Goal: Complete application form

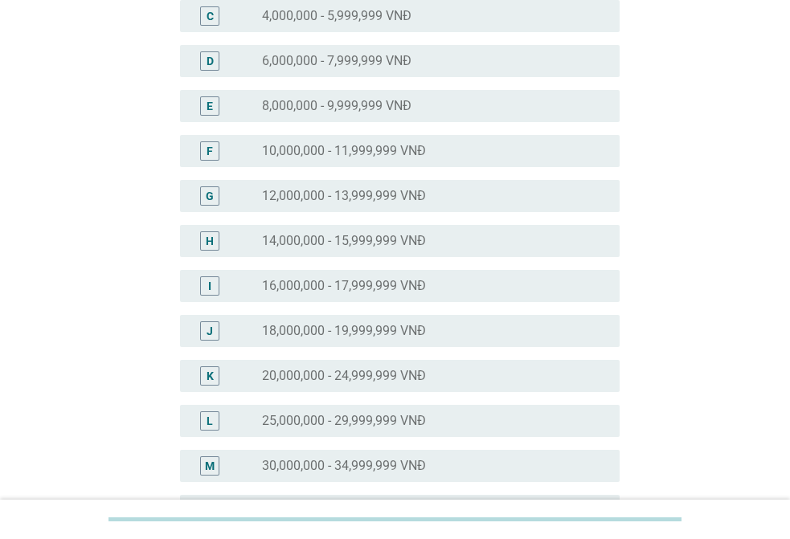
scroll to position [321, 0]
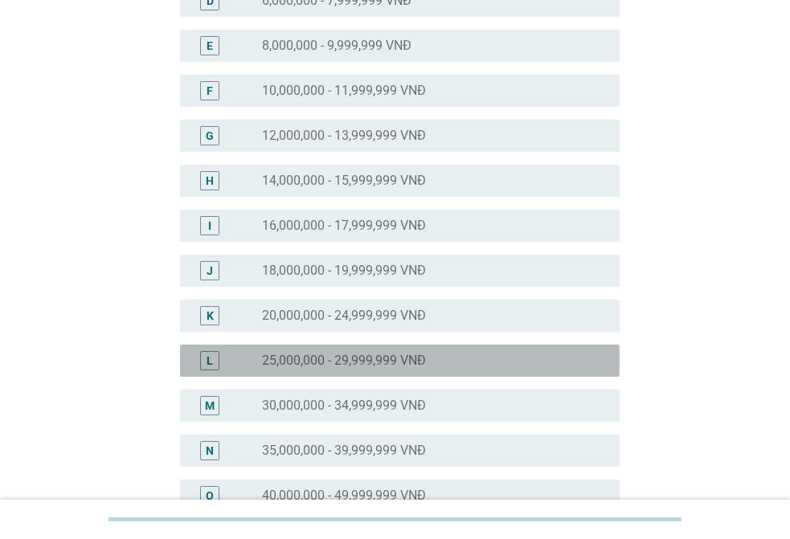
click at [391, 363] on label "25,000,000 - 29,999,999 VNĐ" at bounding box center [344, 361] width 164 height 16
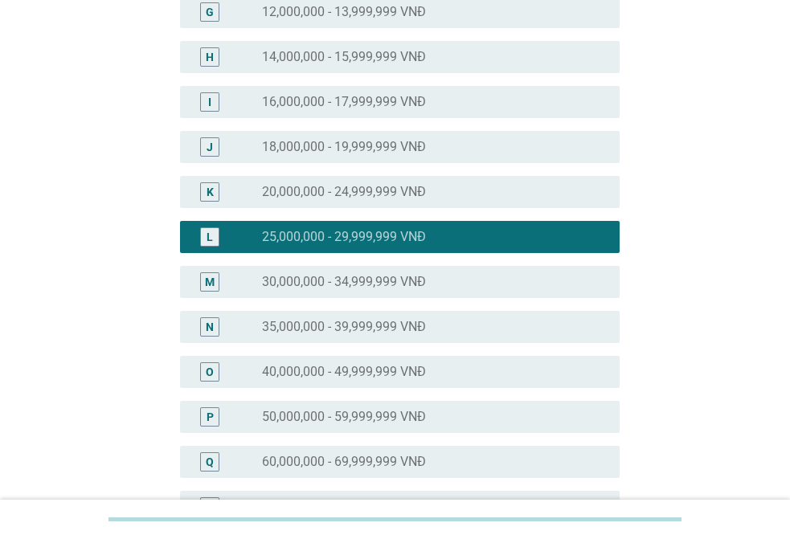
scroll to position [723, 0]
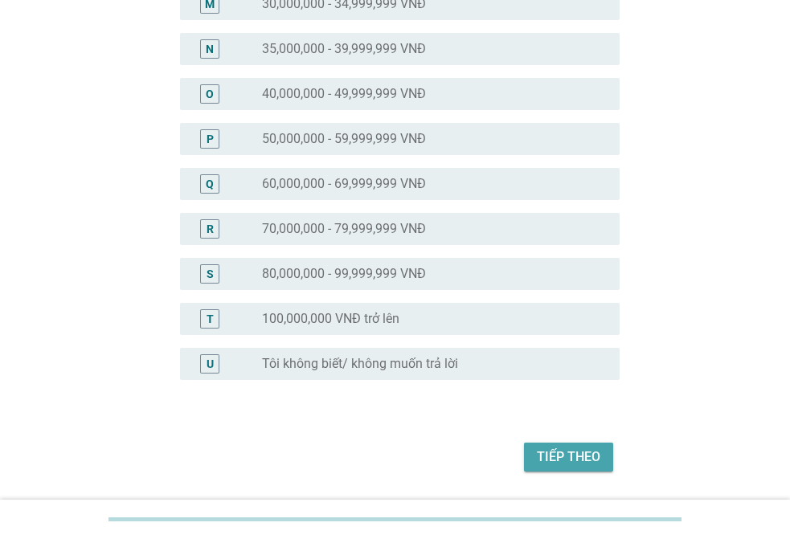
click at [586, 453] on div "Tiếp theo" at bounding box center [568, 457] width 63 height 19
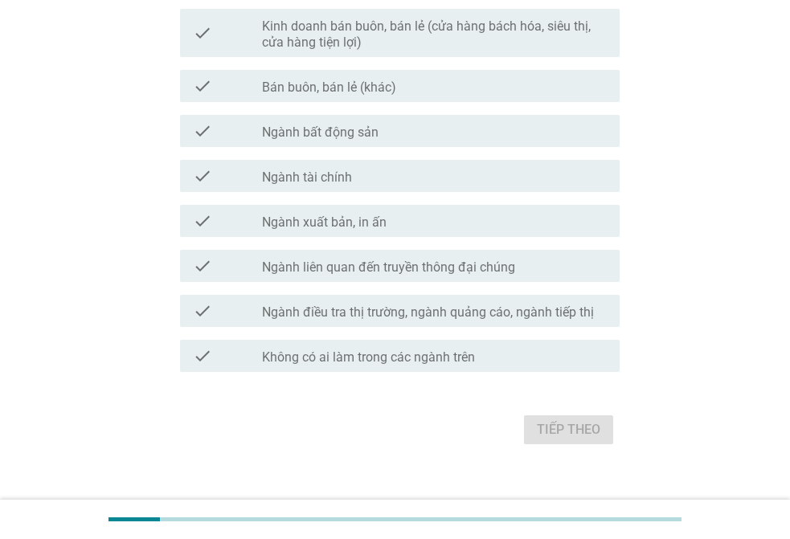
scroll to position [884, 0]
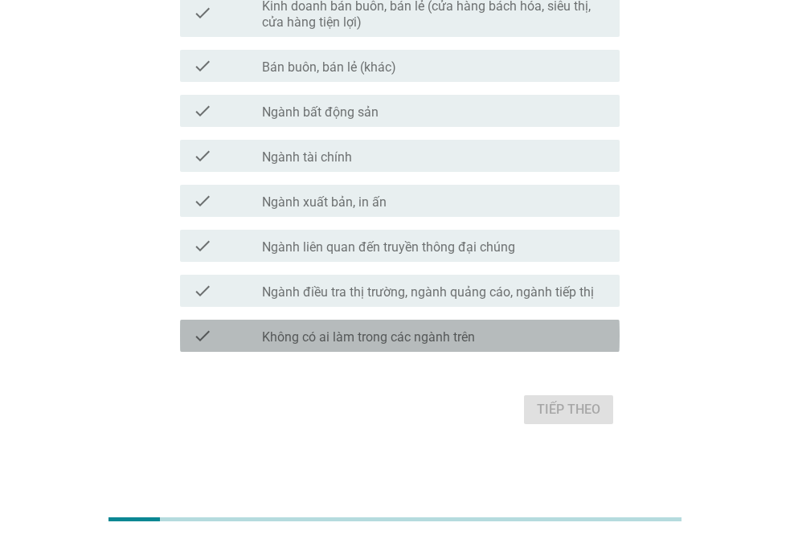
click at [477, 326] on div "check_box_outline_blank Không có ai làm trong các ngành trên" at bounding box center [434, 335] width 345 height 19
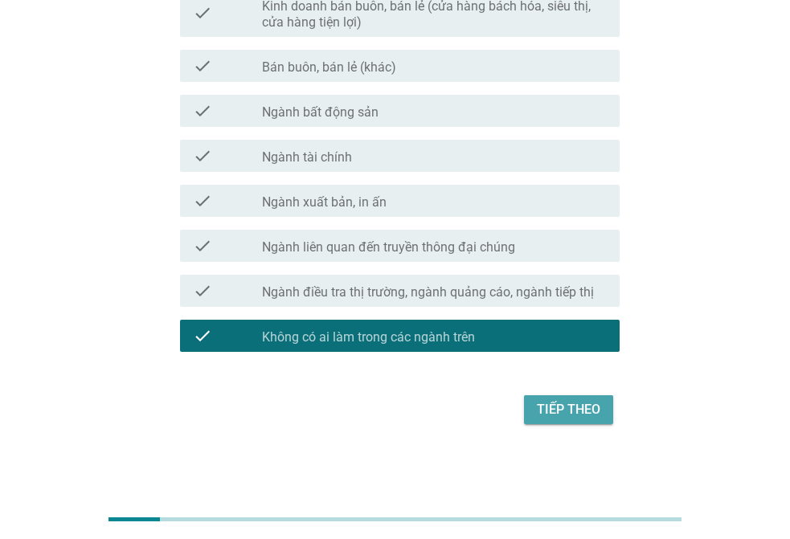
click at [582, 408] on div "Tiếp theo" at bounding box center [568, 409] width 63 height 19
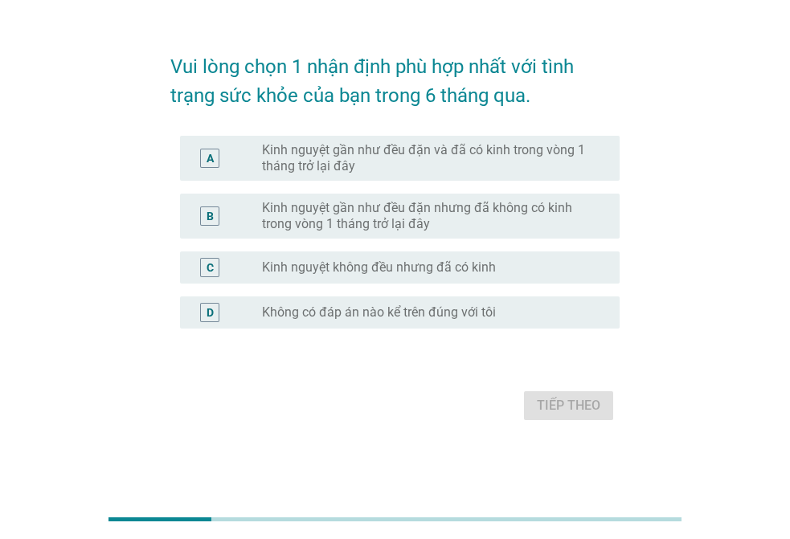
scroll to position [0, 0]
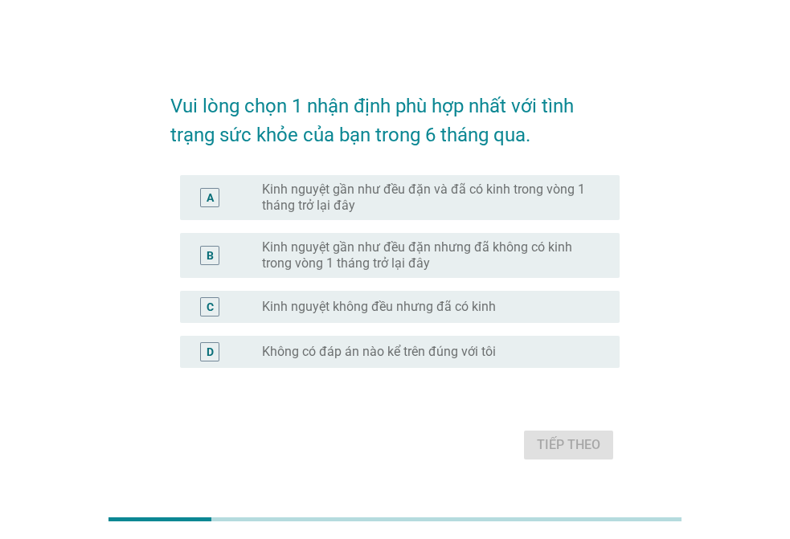
click at [437, 198] on label "Kinh nguyệt gần như đều đặn và đã có kinh trong vòng 1 tháng trở lại đây" at bounding box center [428, 198] width 332 height 32
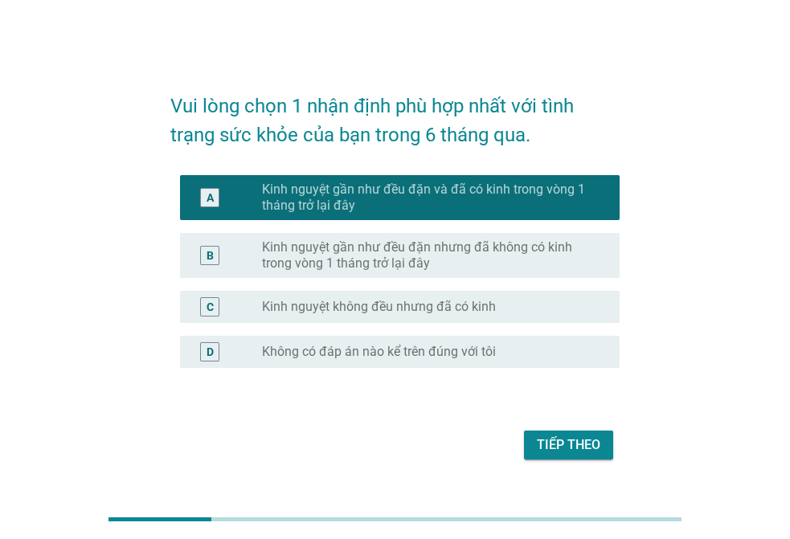
click at [560, 444] on div "Tiếp theo" at bounding box center [568, 445] width 63 height 19
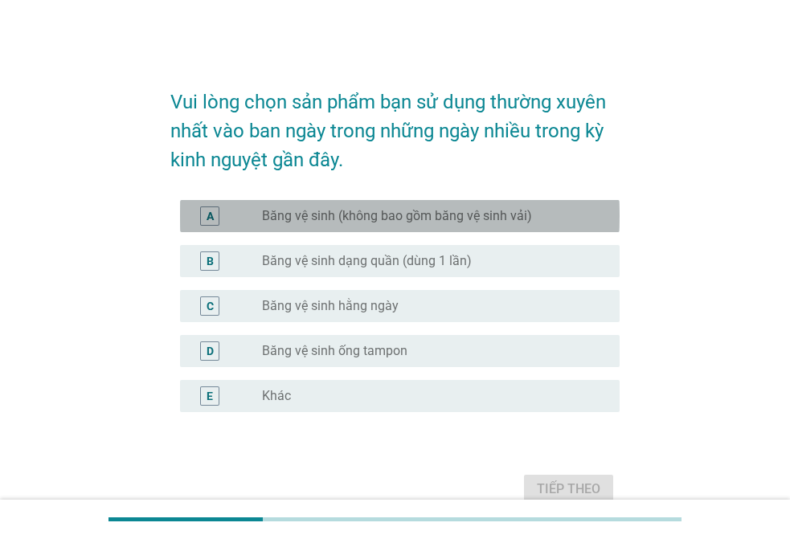
click at [368, 219] on label "Băng vệ sinh (không bao gồm băng vệ sinh vải)" at bounding box center [397, 216] width 270 height 16
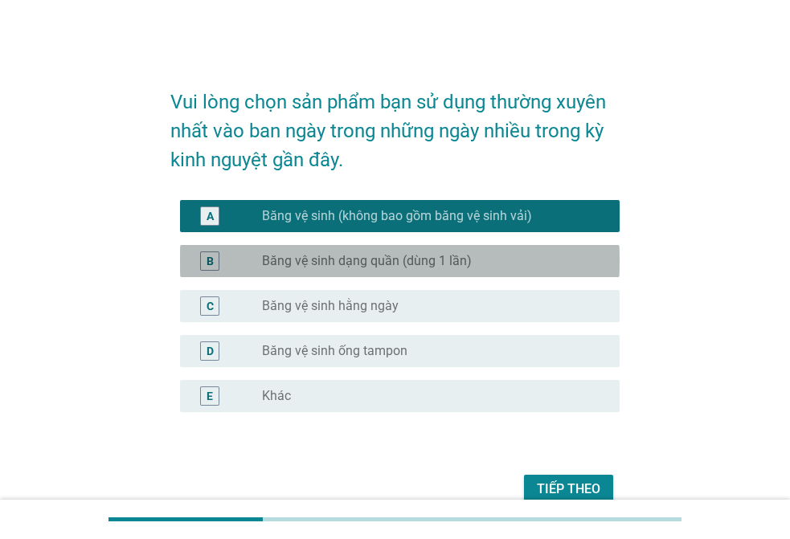
click at [379, 257] on label "Băng vệ sinh dạng quần (dùng 1 lần)" at bounding box center [367, 261] width 210 height 16
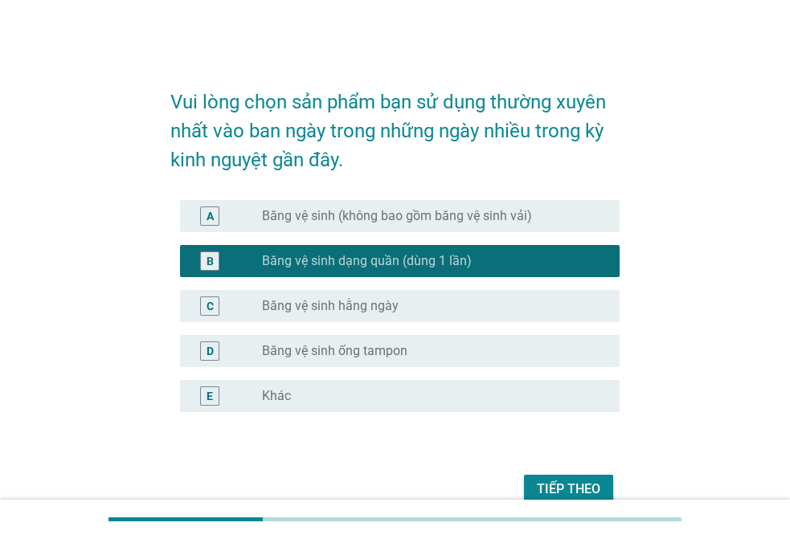
click at [418, 205] on div "A radio_button_unchecked Băng vệ sinh (không bao gồm băng vệ sinh vải)" at bounding box center [400, 216] width 440 height 32
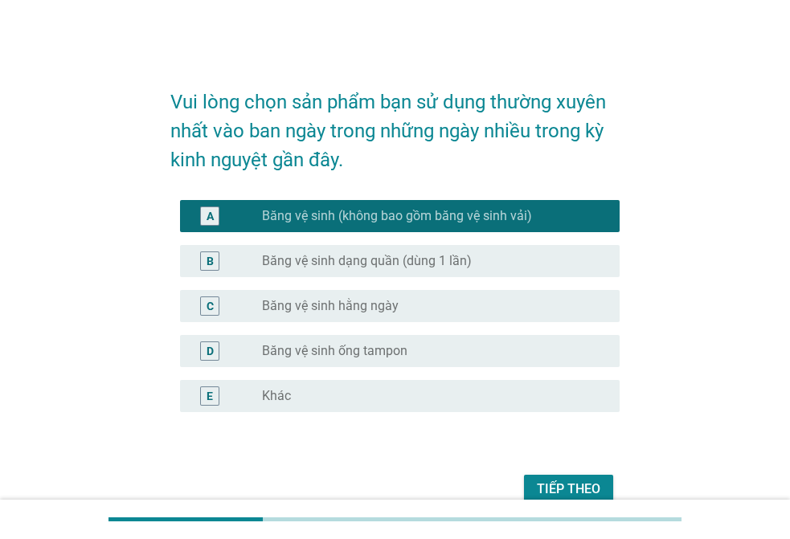
click at [437, 298] on div "radio_button_unchecked Băng vệ sinh hằng ngày" at bounding box center [428, 306] width 332 height 16
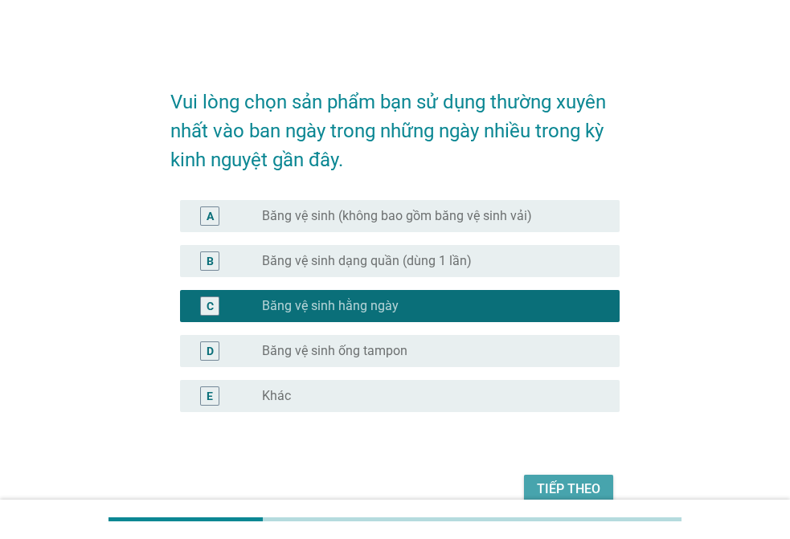
click at [566, 480] on div "Tiếp theo" at bounding box center [568, 489] width 63 height 19
